Goal: Task Accomplishment & Management: Complete application form

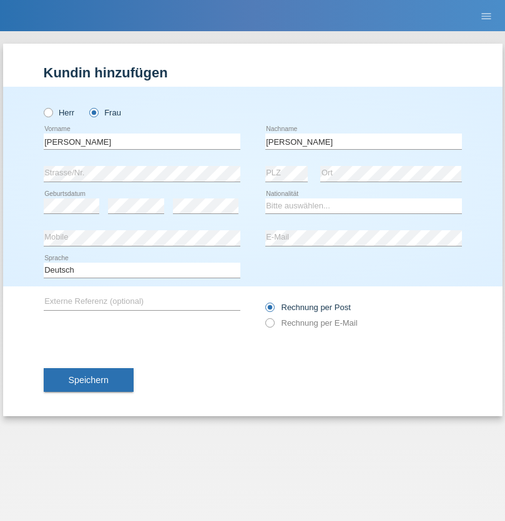
type input "[PERSON_NAME]"
select select "CH"
radio input "true"
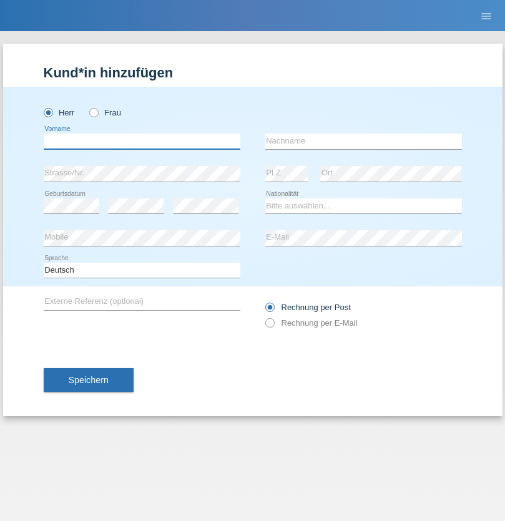
click at [142, 141] on input "text" at bounding box center [142, 142] width 197 height 16
type input "Bastri"
click at [363, 141] on input "text" at bounding box center [363, 142] width 197 height 16
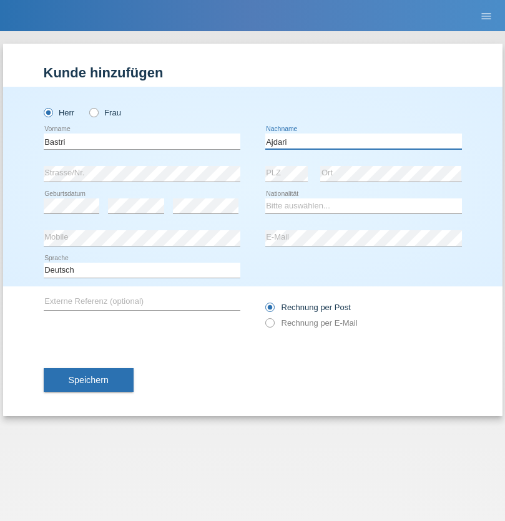
type input "Ajdari"
select select "MK"
select select "C"
select select "01"
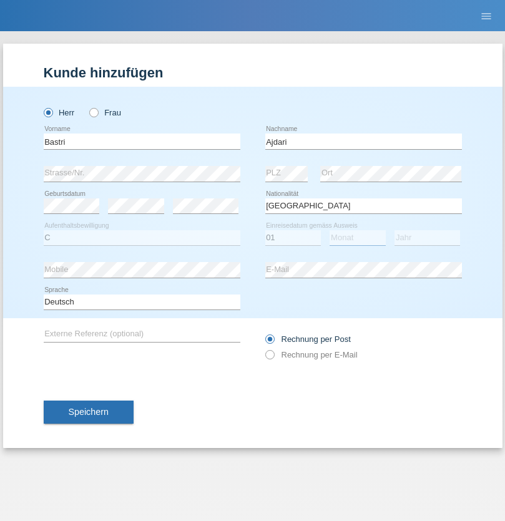
select select "02"
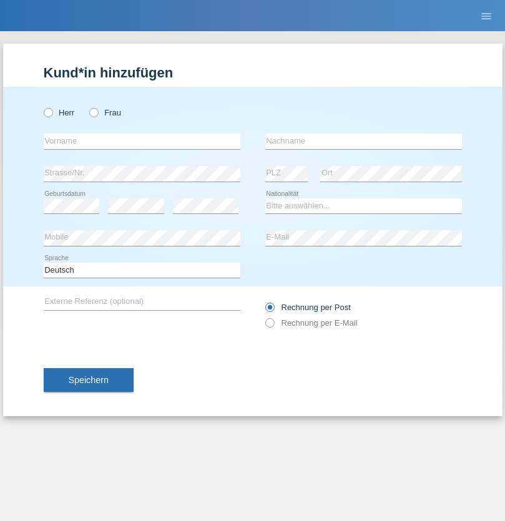
radio input "true"
click at [142, 141] on input "text" at bounding box center [142, 142] width 197 height 16
type input "[PERSON_NAME]"
click at [363, 141] on input "text" at bounding box center [363, 142] width 197 height 16
type input "Filizzola"
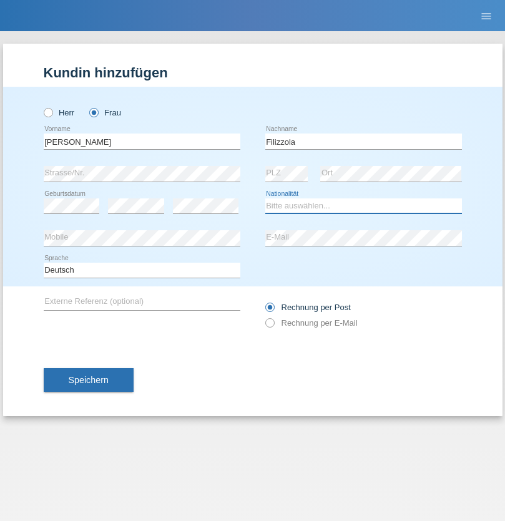
select select "IT"
select select "C"
select select "06"
select select "08"
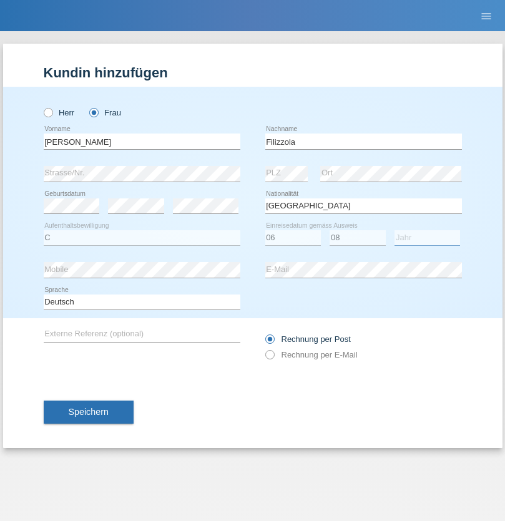
select select "2021"
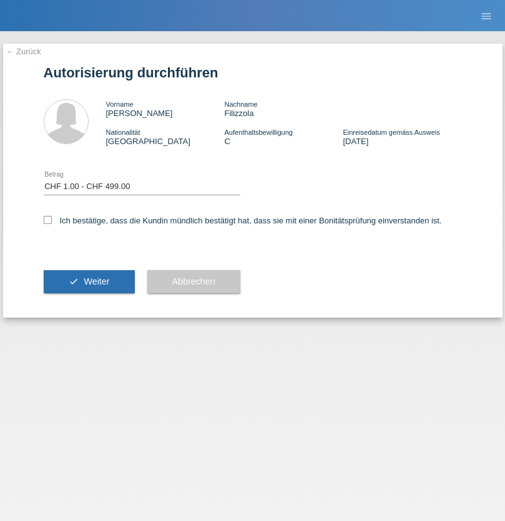
select select "1"
checkbox input "true"
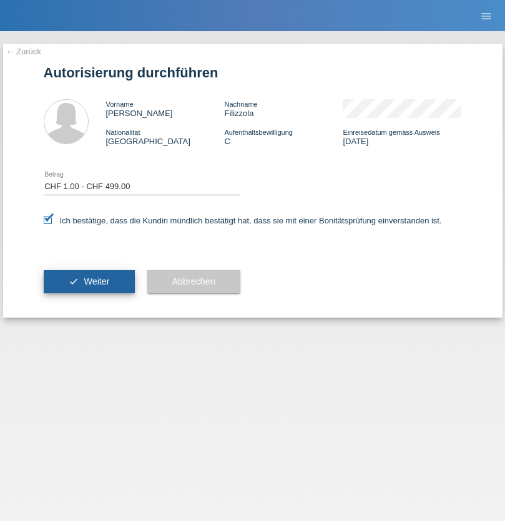
click at [89, 282] on span "Weiter" at bounding box center [97, 282] width 26 height 10
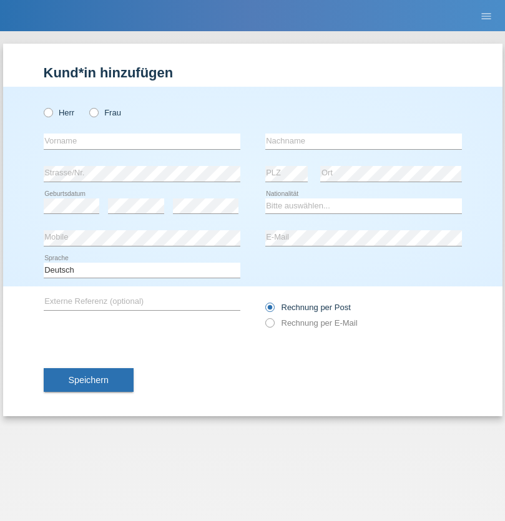
radio input "true"
click at [142, 141] on input "text" at bounding box center [142, 142] width 197 height 16
type input "Jared"
click at [363, 141] on input "text" at bounding box center [363, 142] width 197 height 16
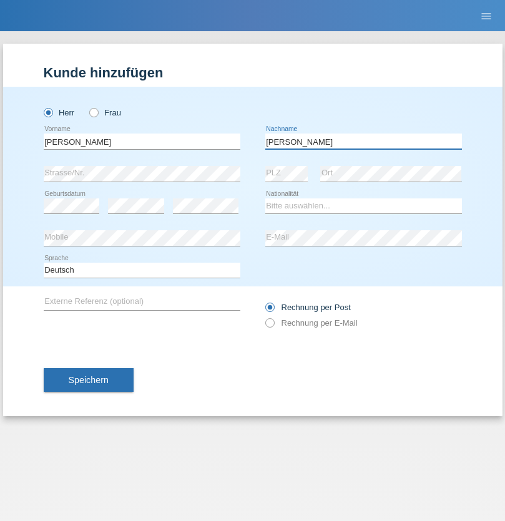
type input "De mendonca"
select select "IT"
select select "C"
select select "05"
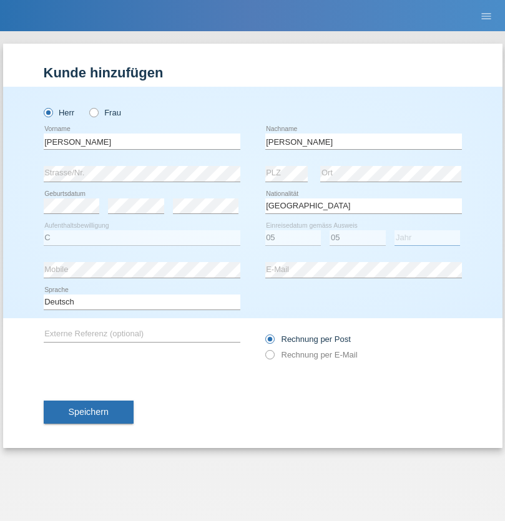
select select "2021"
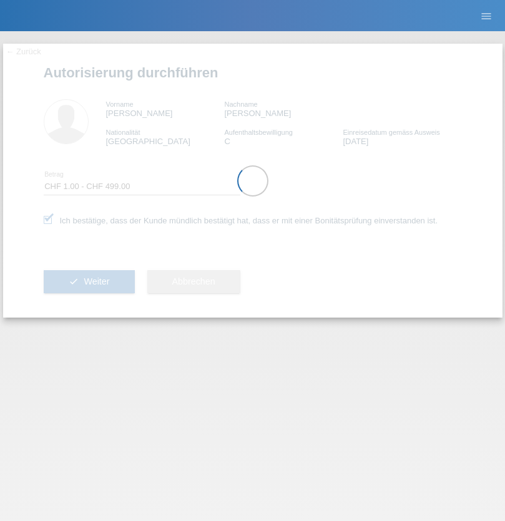
select select "1"
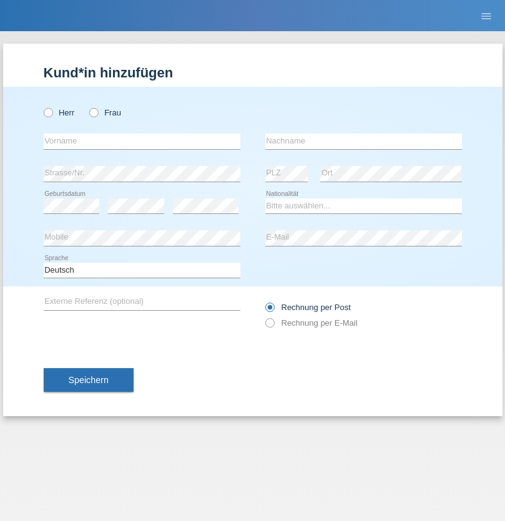
radio input "true"
click at [142, 141] on input "text" at bounding box center [142, 142] width 197 height 16
type input "[PERSON_NAME]"
click at [363, 141] on input "text" at bounding box center [363, 142] width 197 height 16
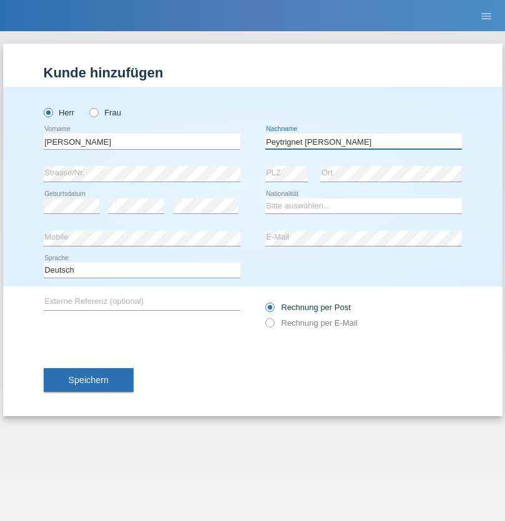
type input "Peytrignet [PERSON_NAME]"
select select "CH"
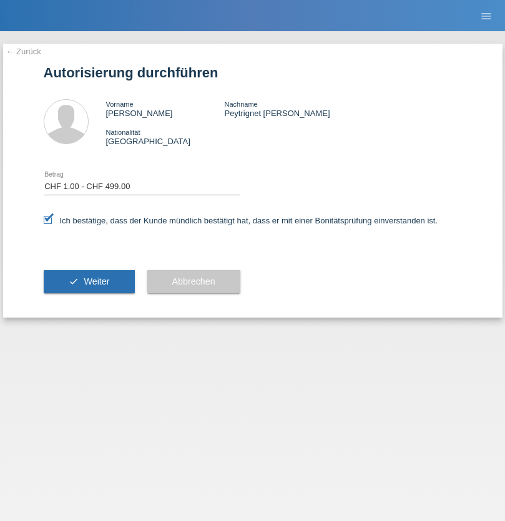
select select "1"
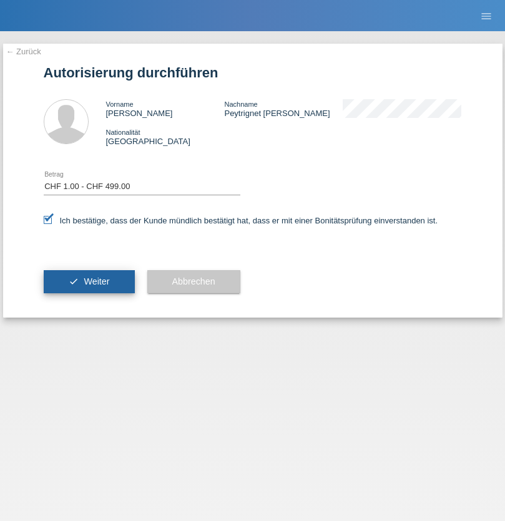
click at [89, 282] on span "Weiter" at bounding box center [97, 282] width 26 height 10
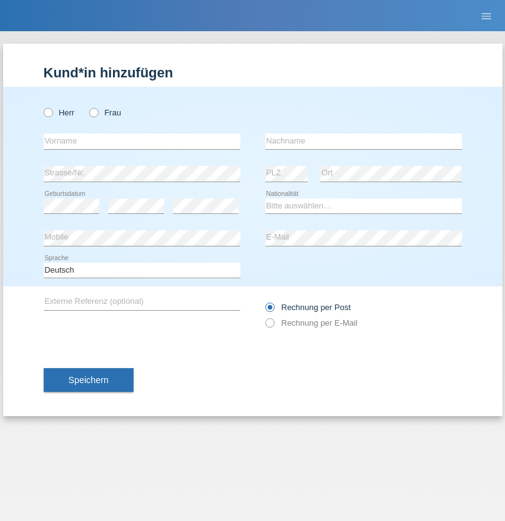
radio input "true"
click at [142, 141] on input "text" at bounding box center [142, 142] width 197 height 16
type input "Ignàc"
click at [363, 141] on input "text" at bounding box center [363, 142] width 197 height 16
type input "[PERSON_NAME]"
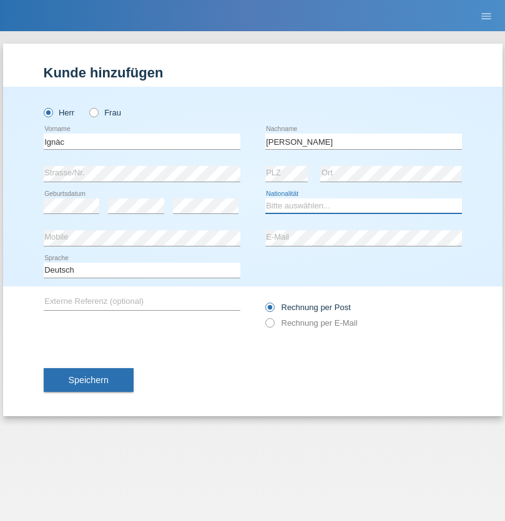
select select "HU"
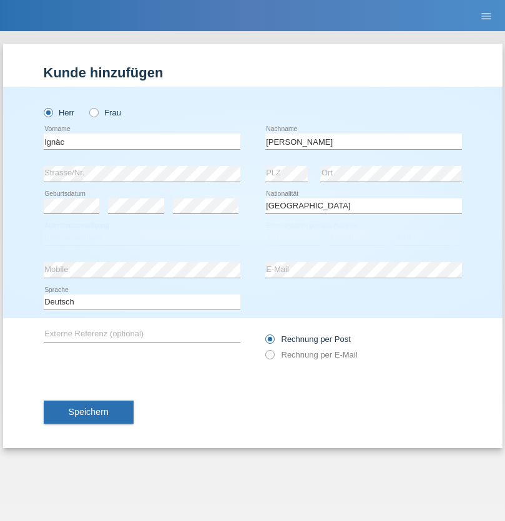
select select "C"
select select "08"
select select "03"
select select "2021"
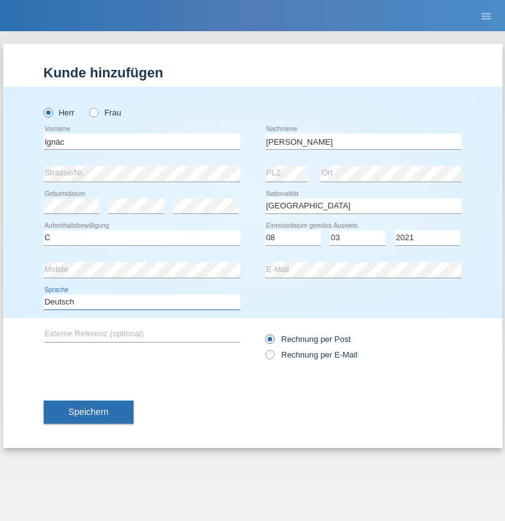
select select "en"
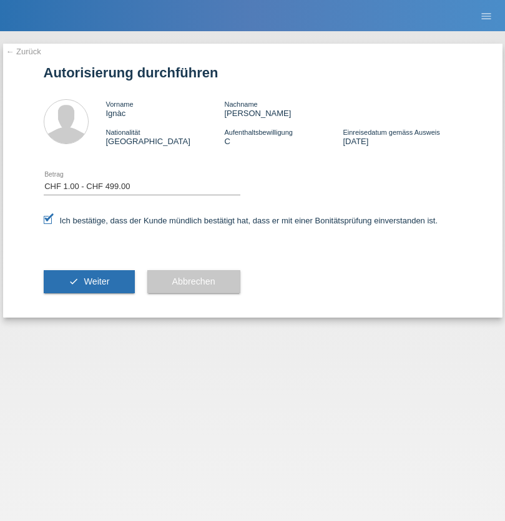
select select "1"
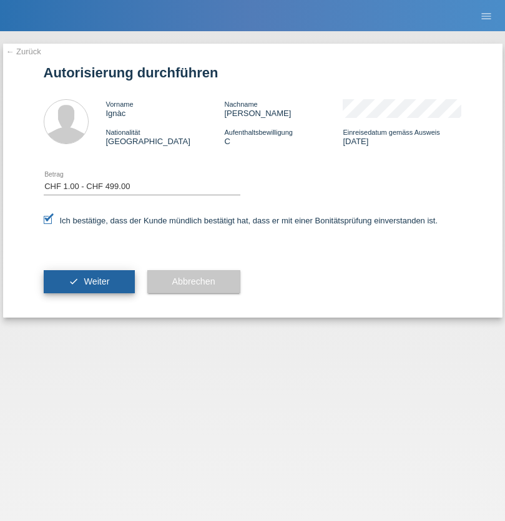
click at [89, 282] on span "Weiter" at bounding box center [97, 282] width 26 height 10
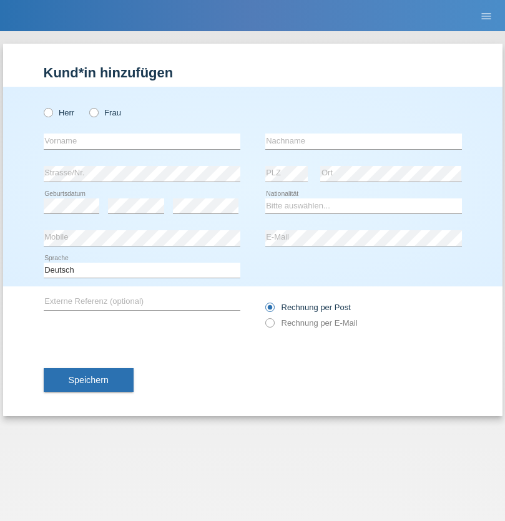
radio input "true"
click at [142, 141] on input "text" at bounding box center [142, 142] width 197 height 16
type input "Luca"
click at [363, 141] on input "text" at bounding box center [363, 142] width 197 height 16
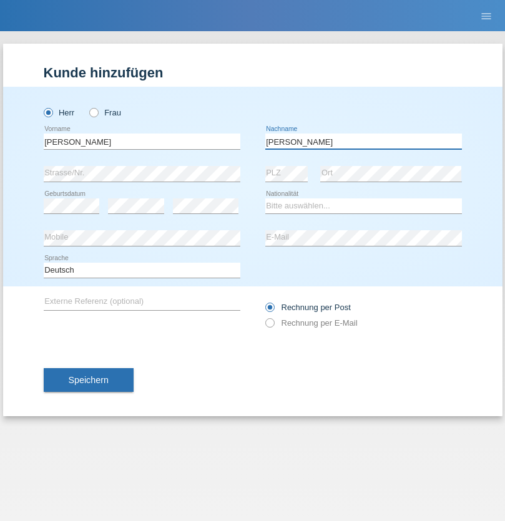
type input "Meier"
select select "CH"
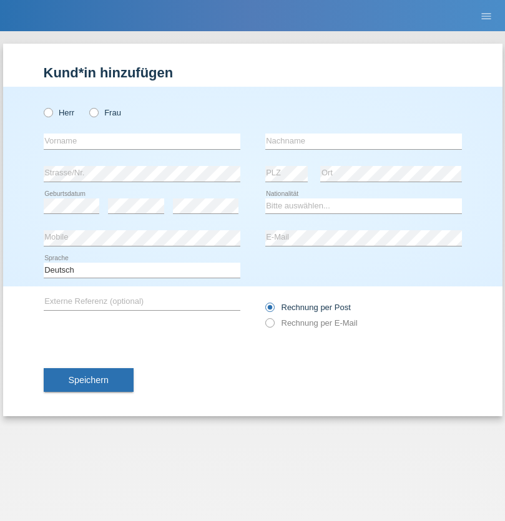
radio input "true"
click at [142, 141] on input "text" at bounding box center [142, 142] width 197 height 16
type input "[PERSON_NAME]"
click at [363, 141] on input "text" at bounding box center [363, 142] width 197 height 16
type input "Selmonaj"
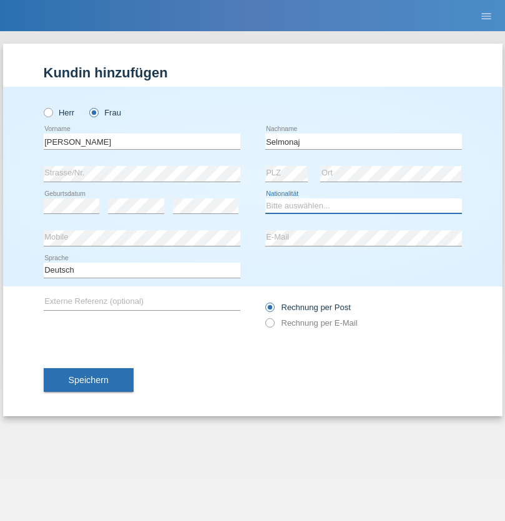
select select "CH"
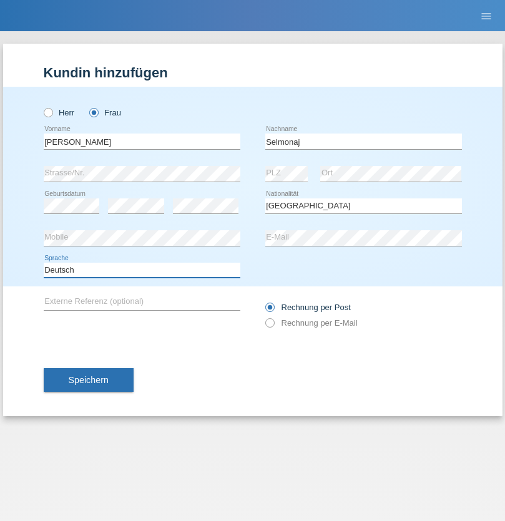
select select "en"
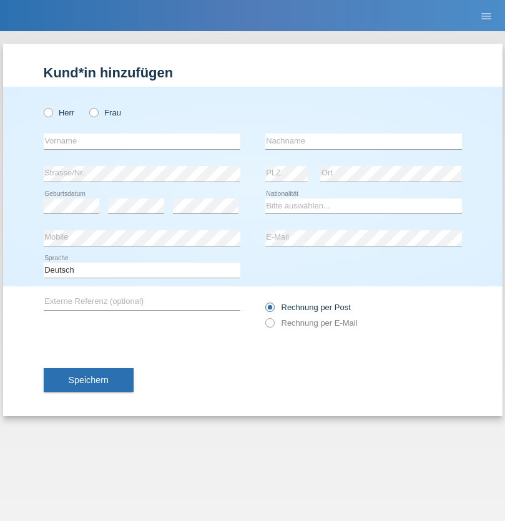
radio input "true"
click at [142, 141] on input "text" at bounding box center [142, 142] width 197 height 16
type input "Jens"
click at [363, 141] on input "text" at bounding box center [363, 142] width 197 height 16
type input "Mehlhorn"
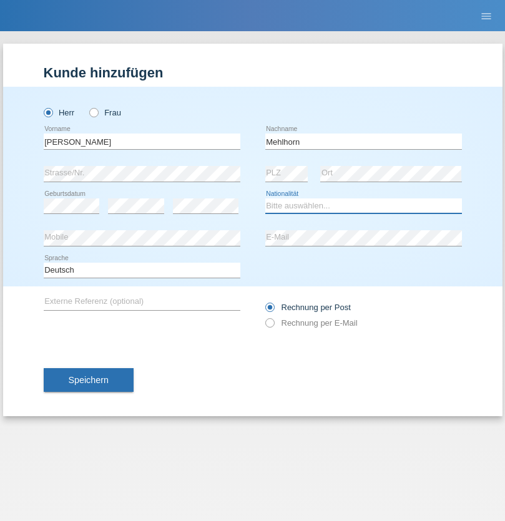
select select "CH"
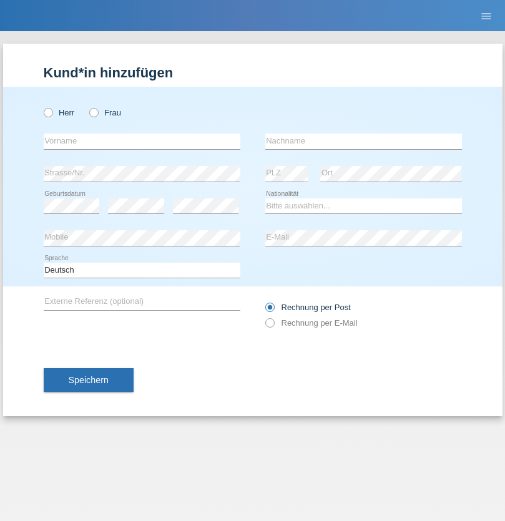
radio input "true"
click at [142, 141] on input "text" at bounding box center [142, 142] width 197 height 16
type input "Cristina"
click at [363, 141] on input "text" at bounding box center [363, 142] width 197 height 16
type input "Papuc"
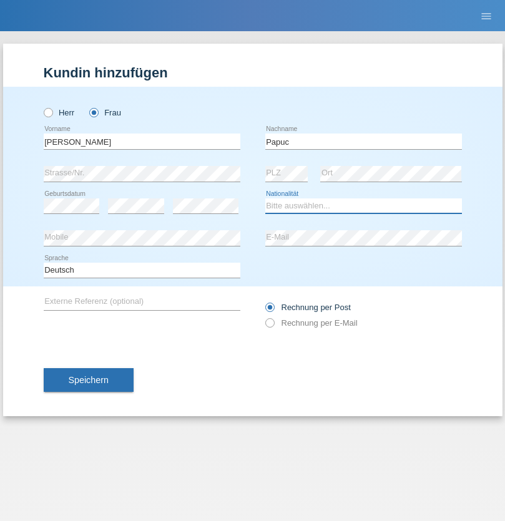
select select "RO"
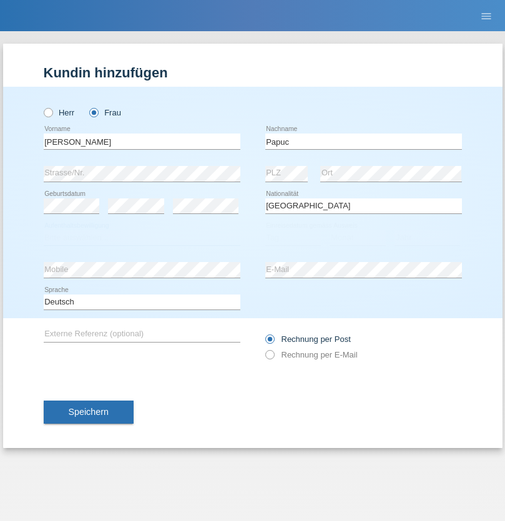
select select "C"
select select "30"
select select "07"
select select "2019"
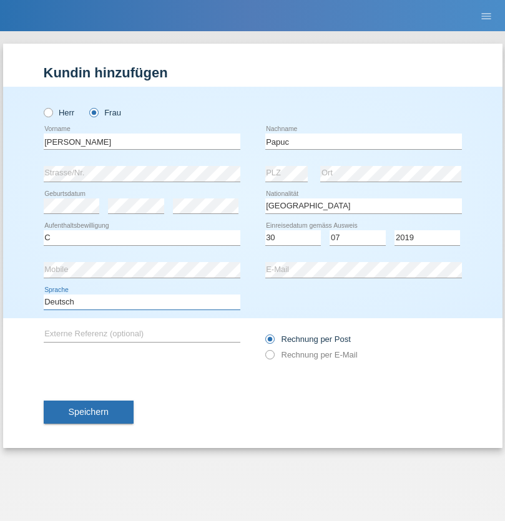
select select "en"
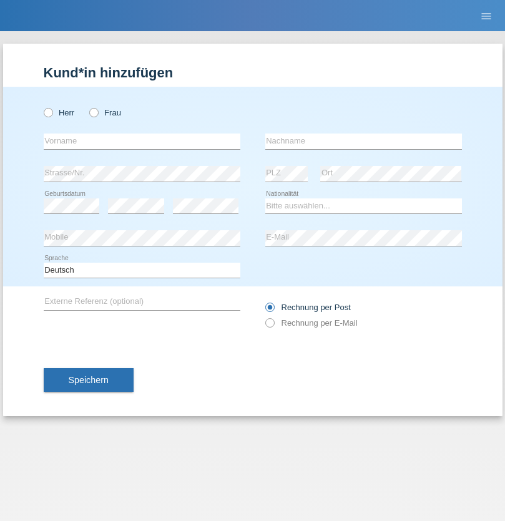
radio input "true"
click at [142, 141] on input "text" at bounding box center [142, 142] width 197 height 16
type input "Dikbaş"
click at [363, 141] on input "text" at bounding box center [363, 142] width 197 height 16
type input "Nuray"
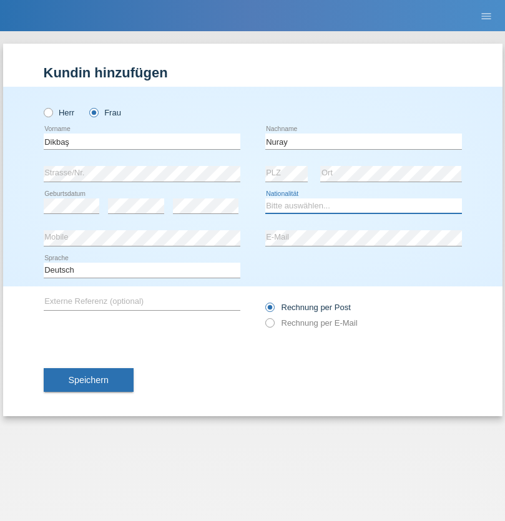
select select "TR"
select select "C"
select select "09"
select select "11"
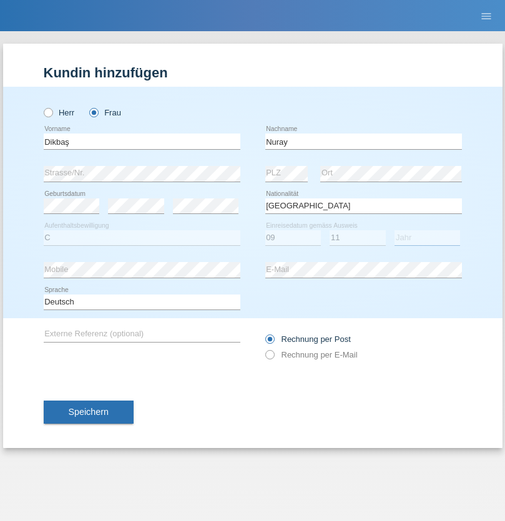
select select "1994"
